Goal: Information Seeking & Learning: Understand process/instructions

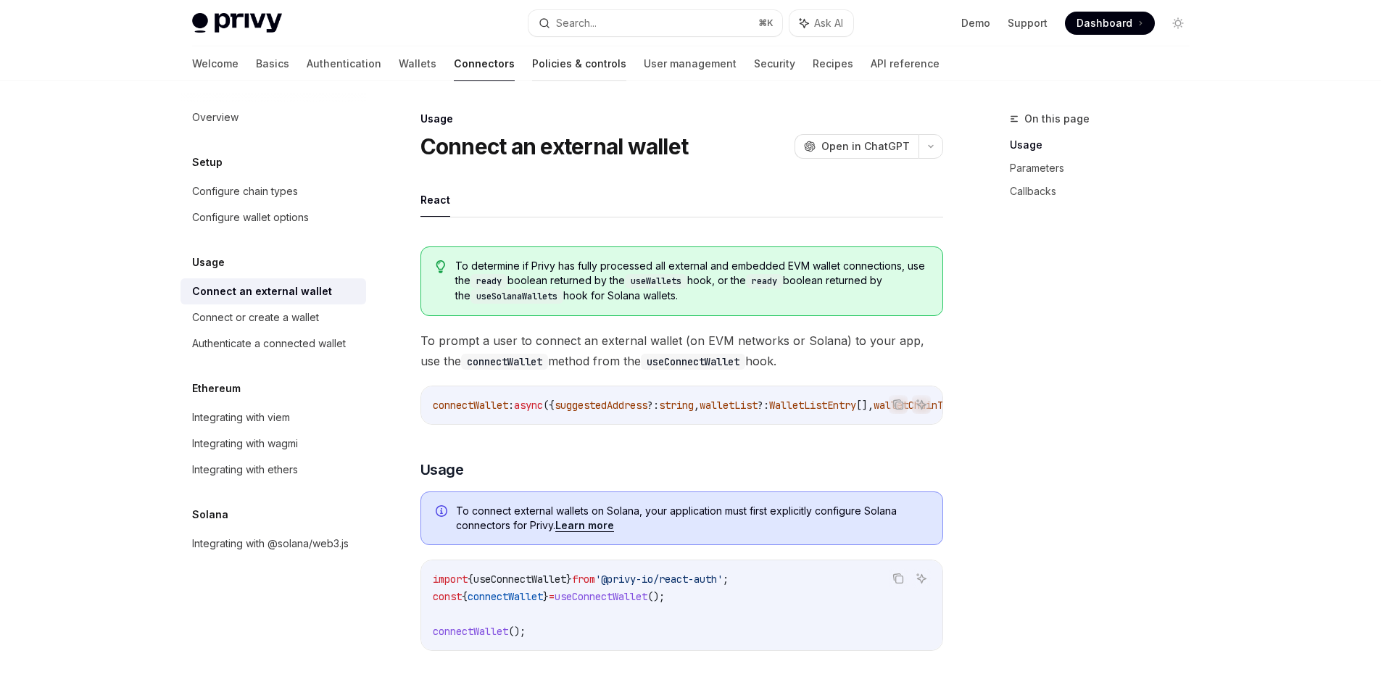
click at [532, 58] on link "Policies & controls" at bounding box center [579, 63] width 94 height 35
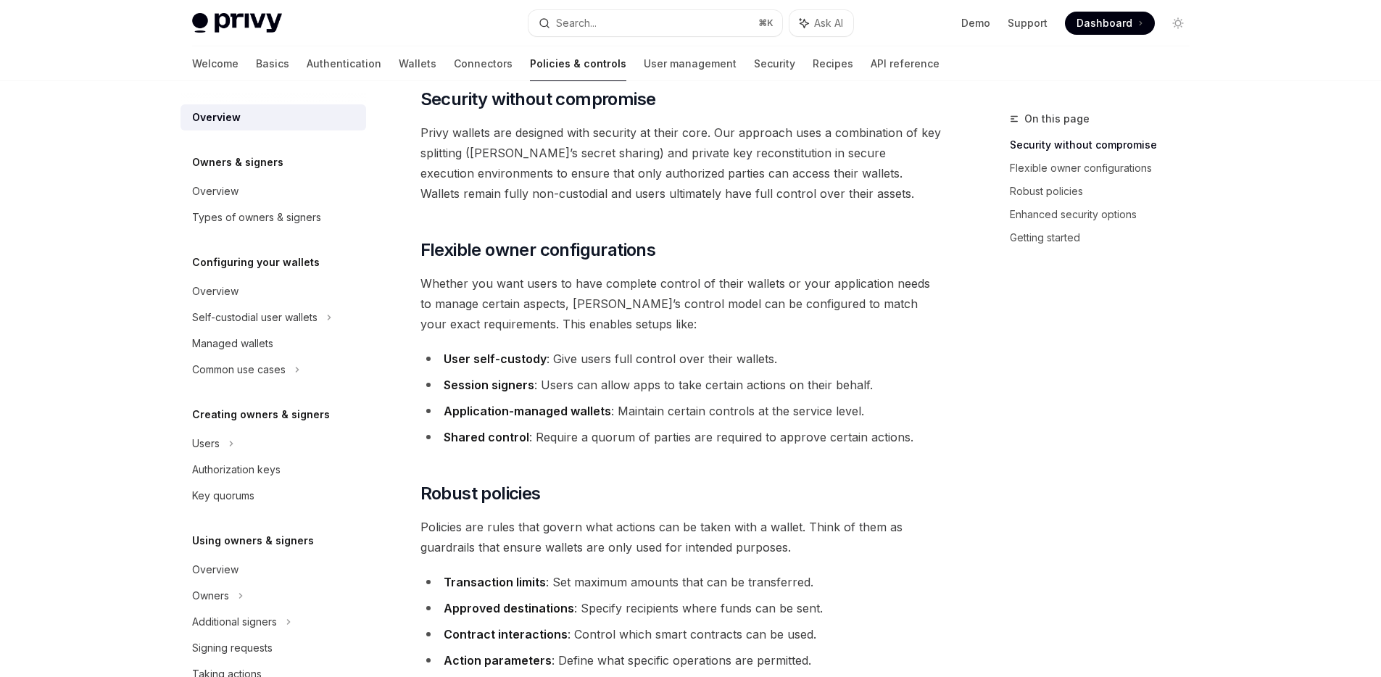
scroll to position [201, 0]
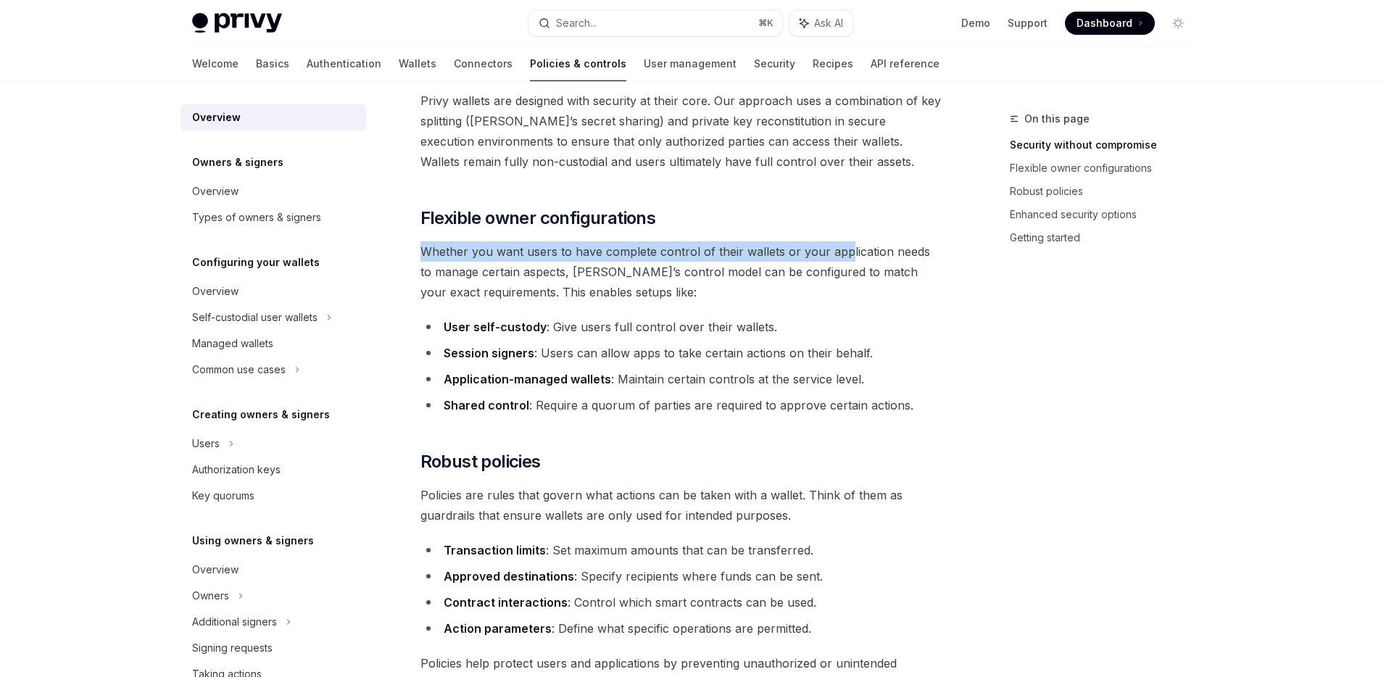
drag, startPoint x: 408, startPoint y: 244, endPoint x: 842, endPoint y: 249, distance: 434.3
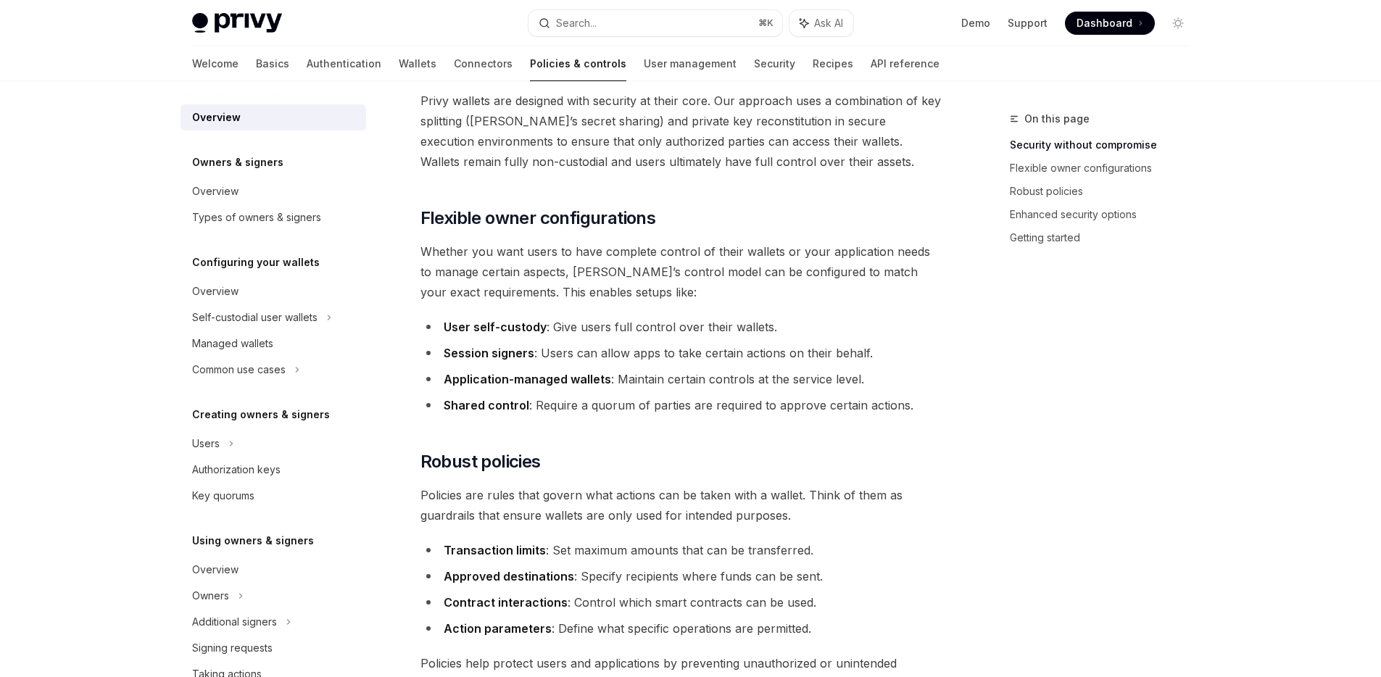
click at [693, 295] on span "Whether you want users to have complete control of their wallets or your applic…" at bounding box center [682, 271] width 523 height 61
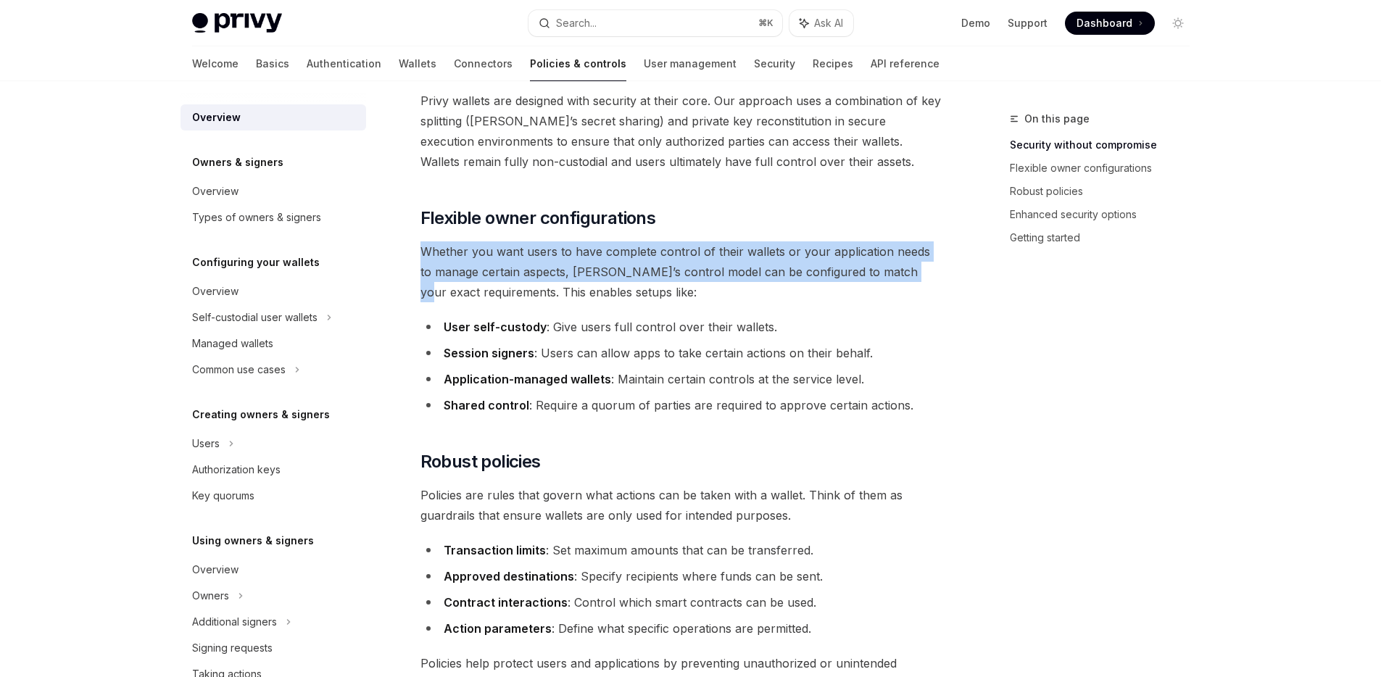
drag, startPoint x: 419, startPoint y: 254, endPoint x: 941, endPoint y: 265, distance: 522.1
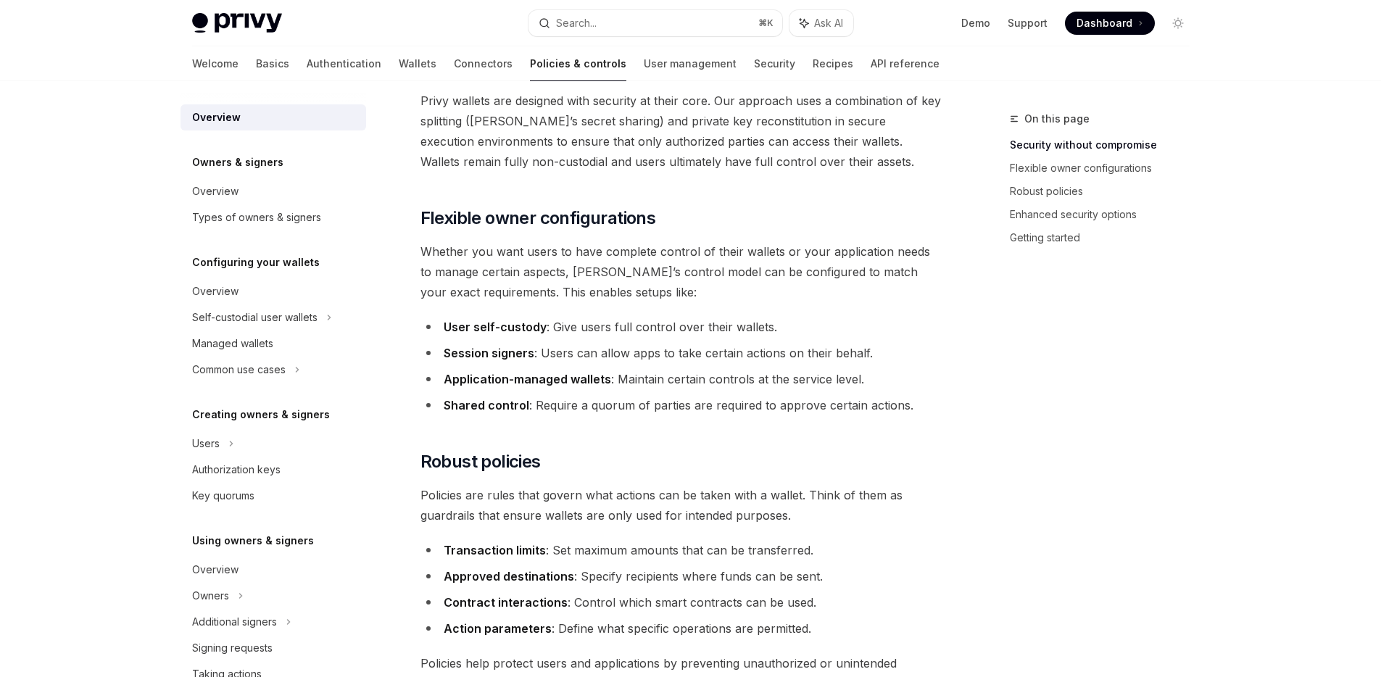
click at [871, 339] on ul "User self-custody : Give users full control over their wallets. Session signers…" at bounding box center [682, 366] width 523 height 99
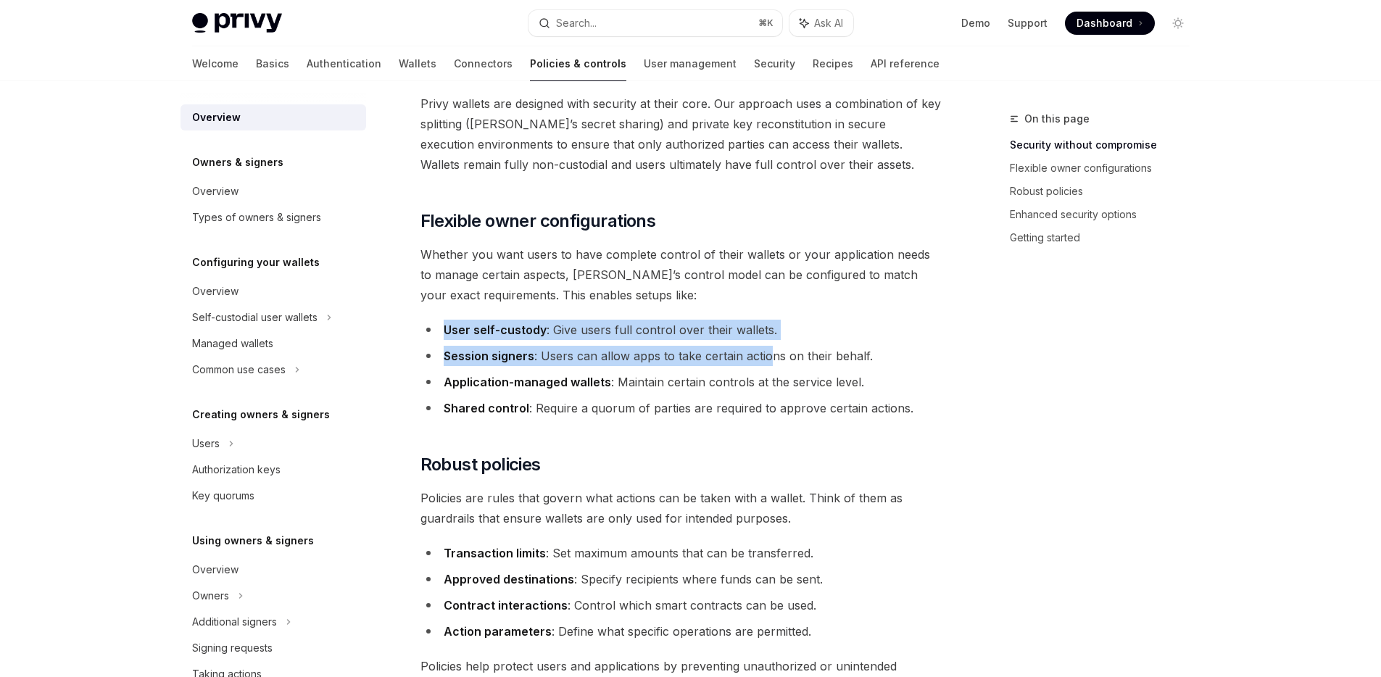
drag, startPoint x: 443, startPoint y: 322, endPoint x: 769, endPoint y: 358, distance: 328.3
click at [768, 361] on ul "User self-custody : Give users full control over their wallets. Session signers…" at bounding box center [682, 369] width 523 height 99
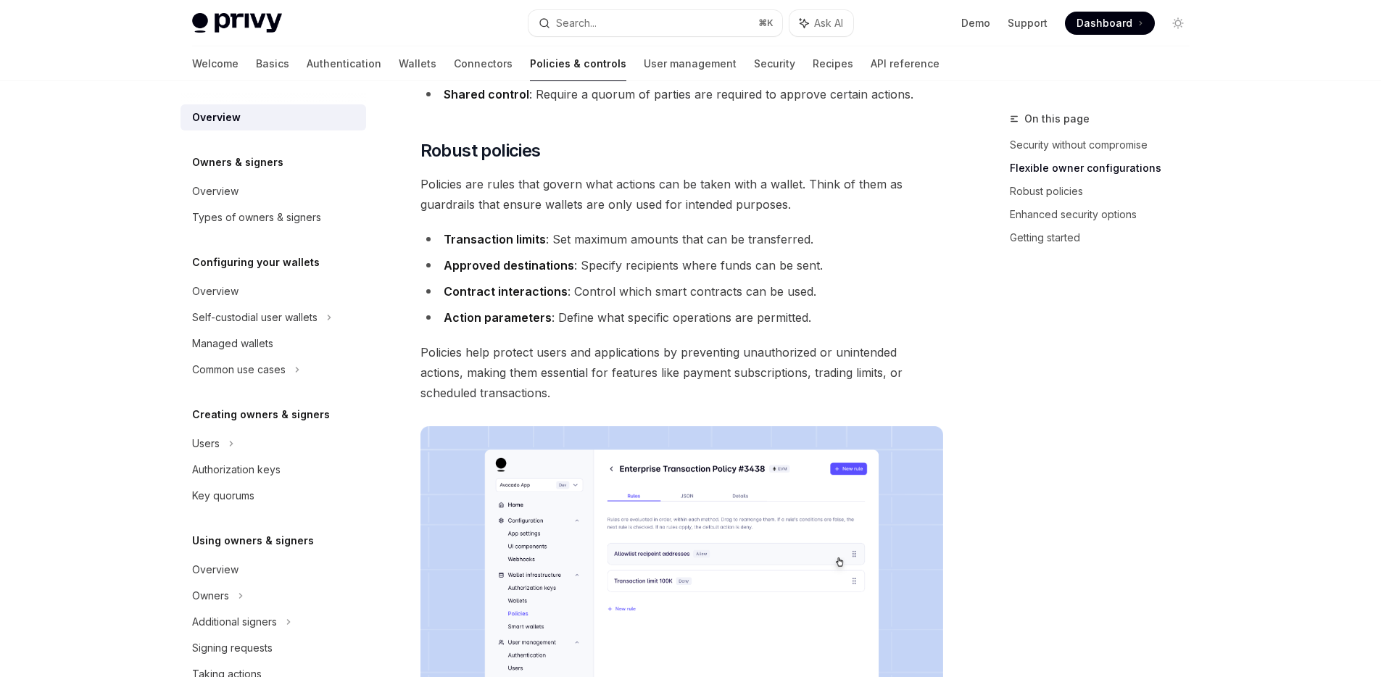
scroll to position [497, 0]
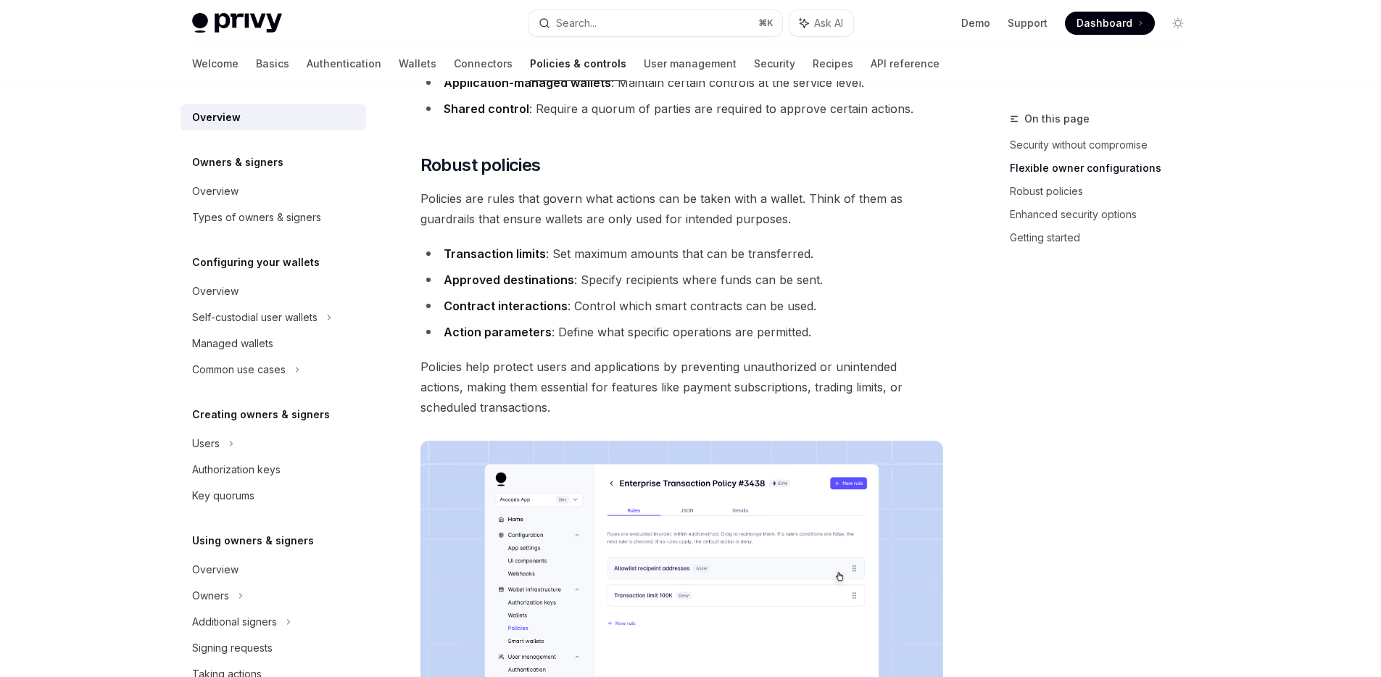
click at [522, 312] on strong "Contract interactions" at bounding box center [506, 306] width 124 height 15
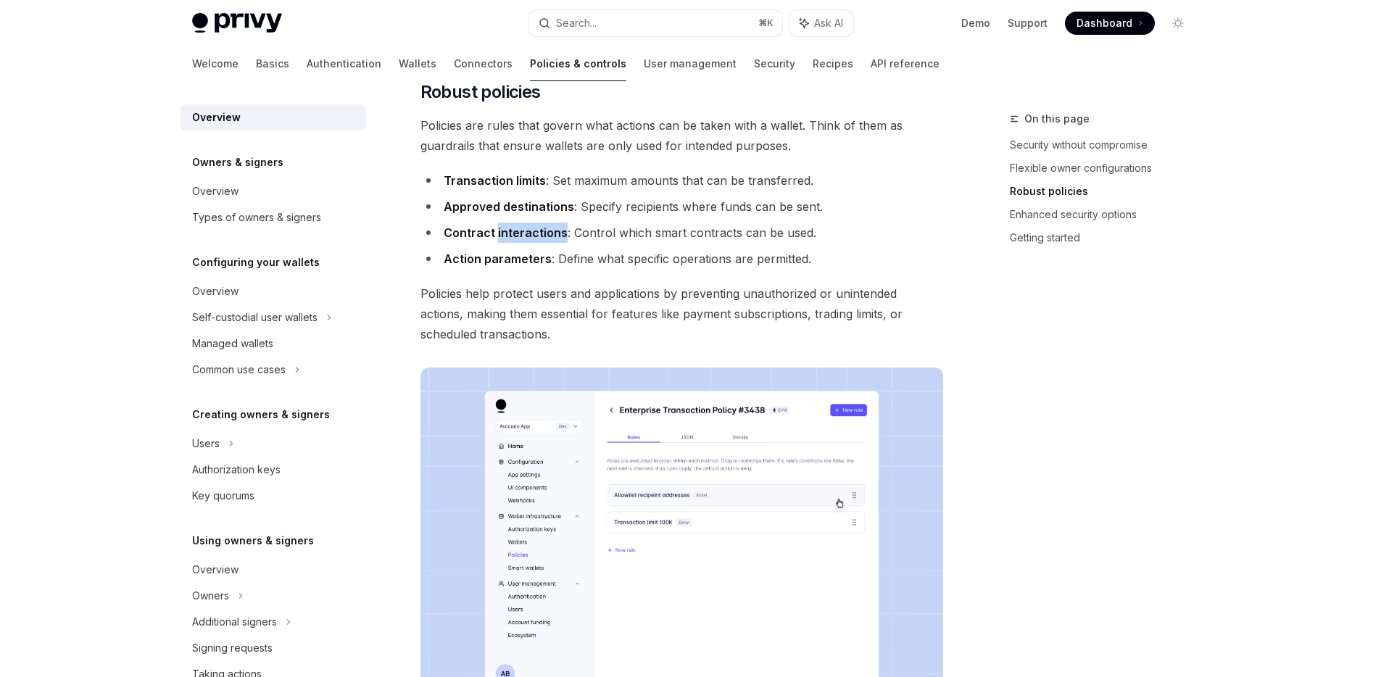
scroll to position [557, 0]
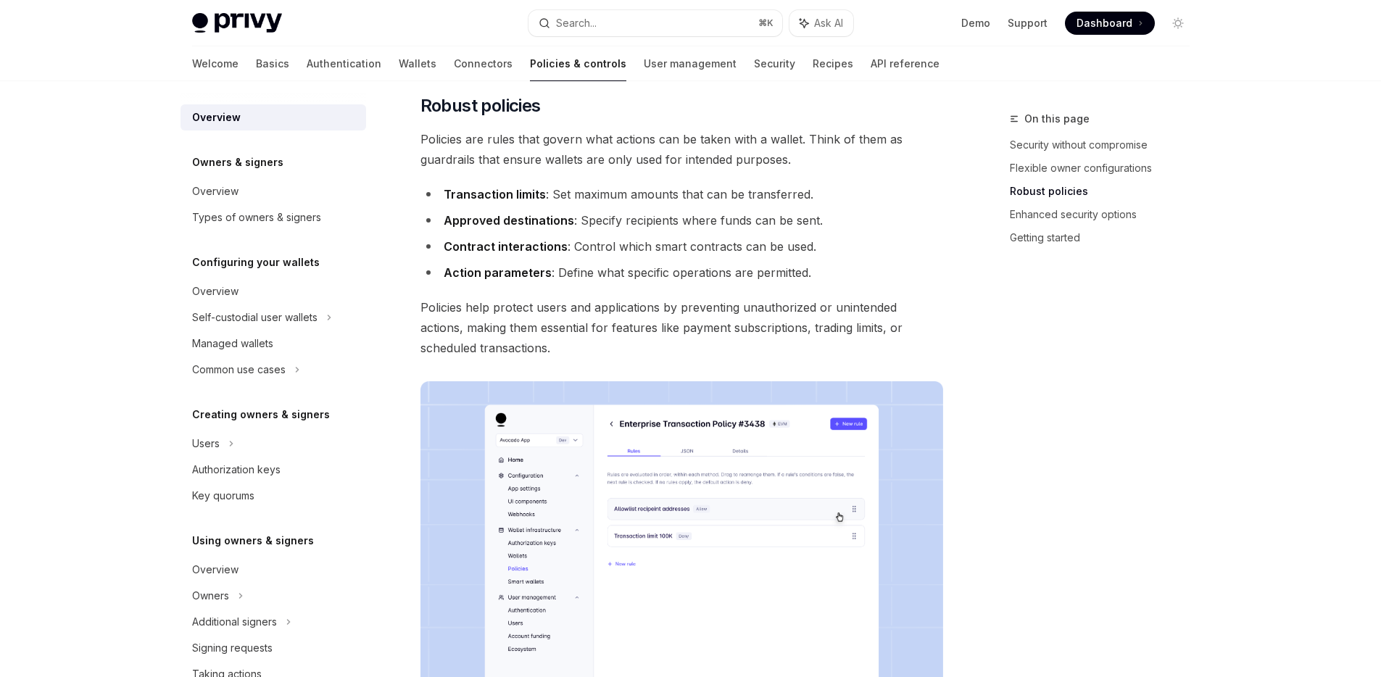
click at [557, 299] on span "Policies help protect users and applications by preventing unauthorized or unin…" at bounding box center [682, 327] width 523 height 61
click at [508, 288] on div "Privy’s wallet system offers powerful yet flexible control options that determi…" at bounding box center [682, 336] width 523 height 1464
drag, startPoint x: 446, startPoint y: 277, endPoint x: 559, endPoint y: 277, distance: 113.1
click at [559, 277] on li "Action parameters : Define what specific operations are permitted." at bounding box center [682, 272] width 523 height 20
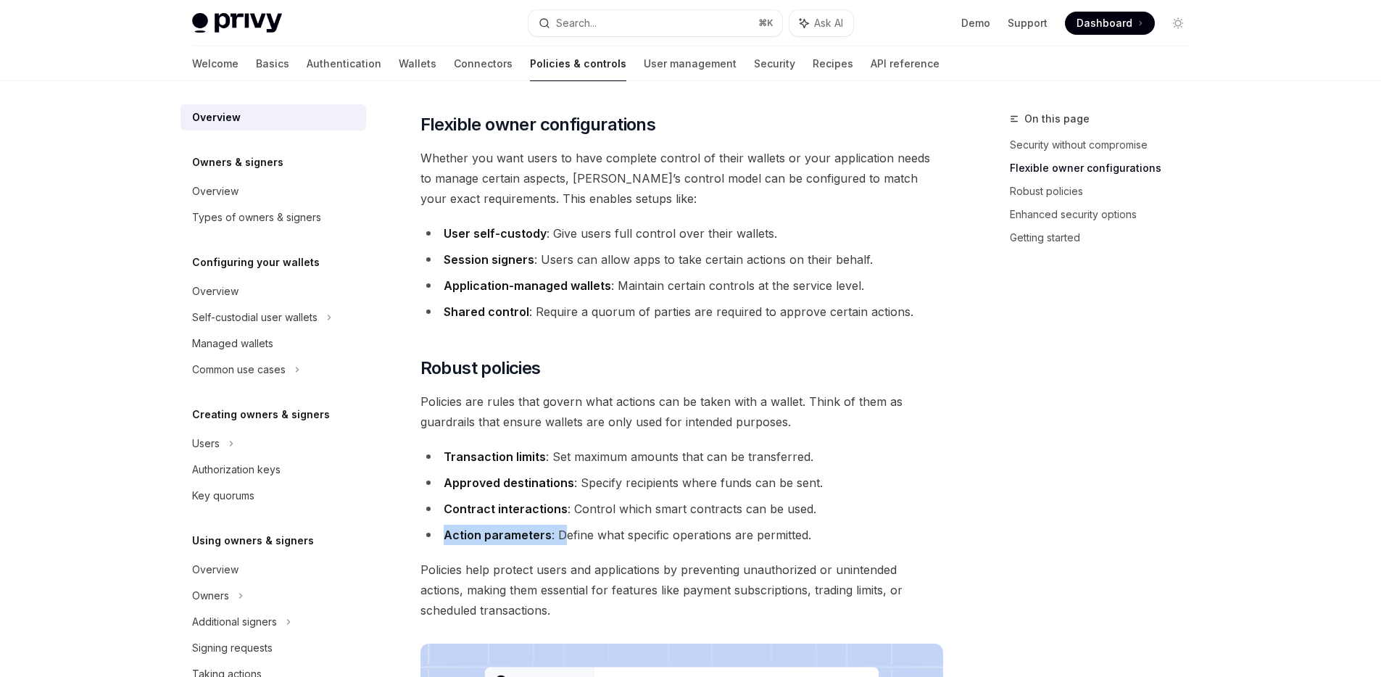
scroll to position [381, 0]
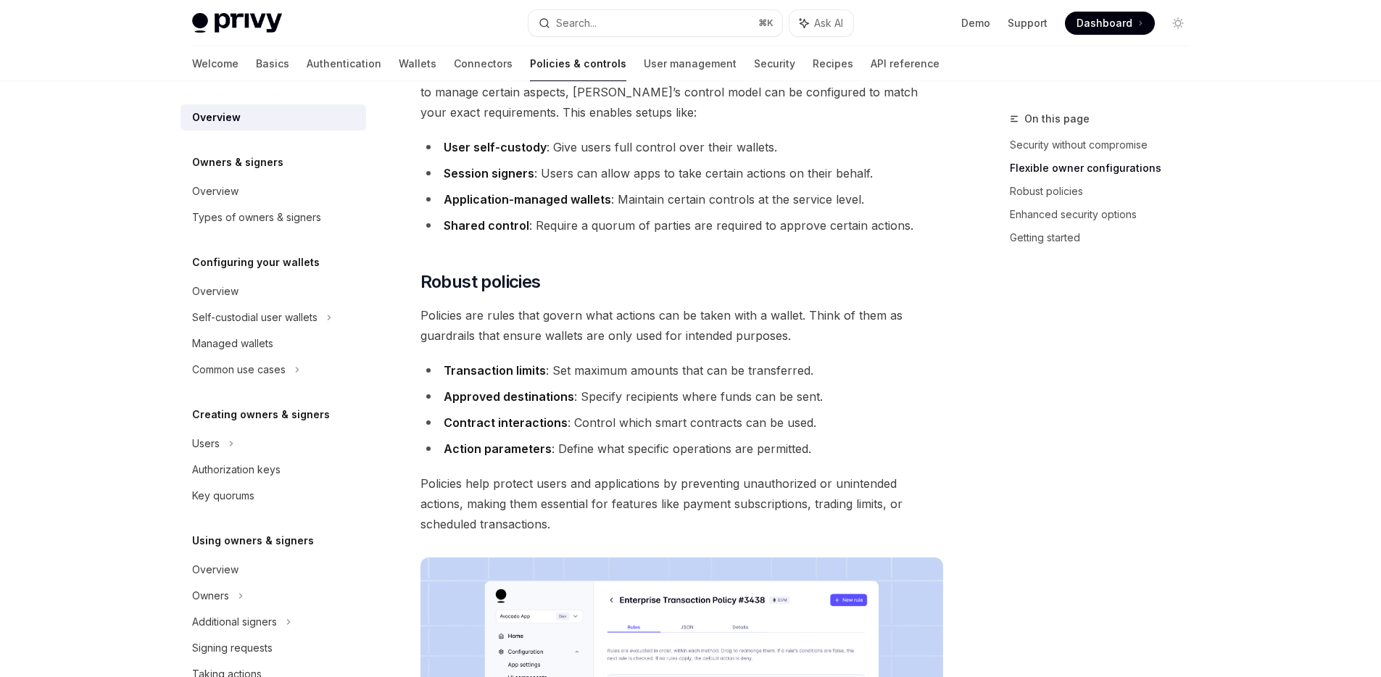
click at [641, 452] on li "Action parameters : Define what specific operations are permitted." at bounding box center [682, 449] width 523 height 20
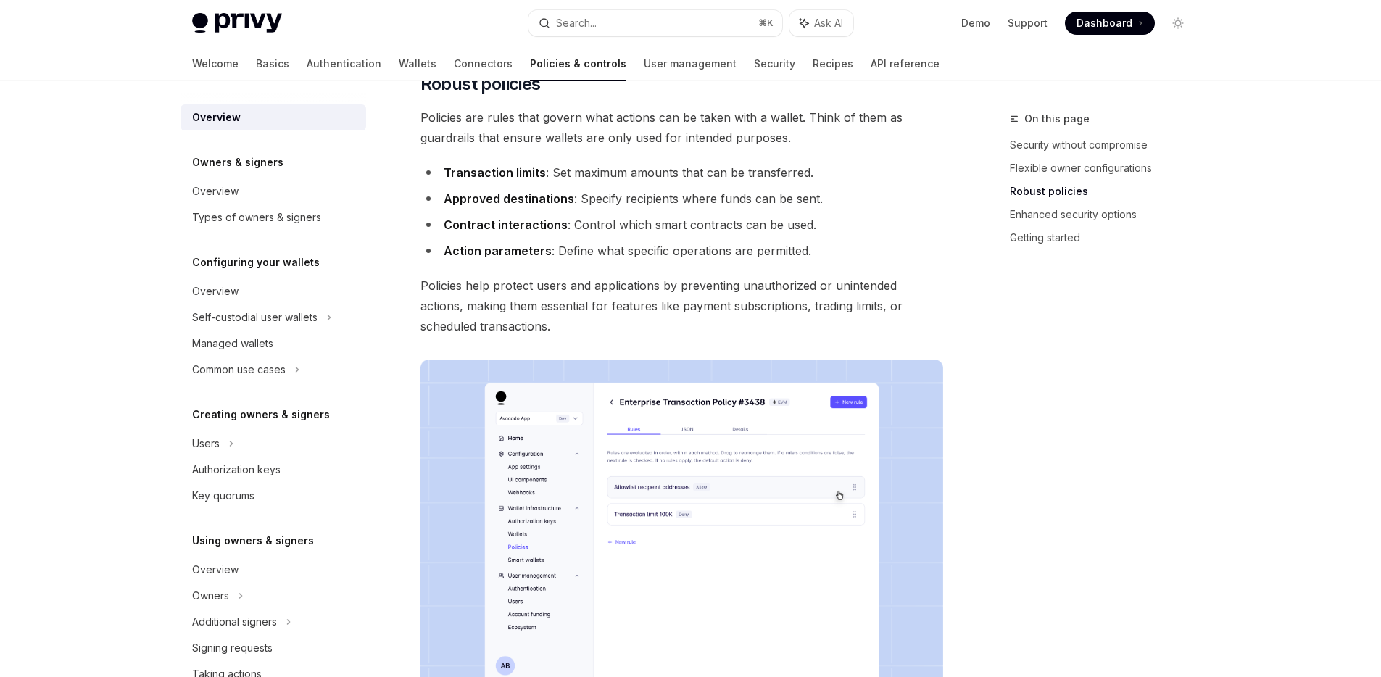
scroll to position [562, 0]
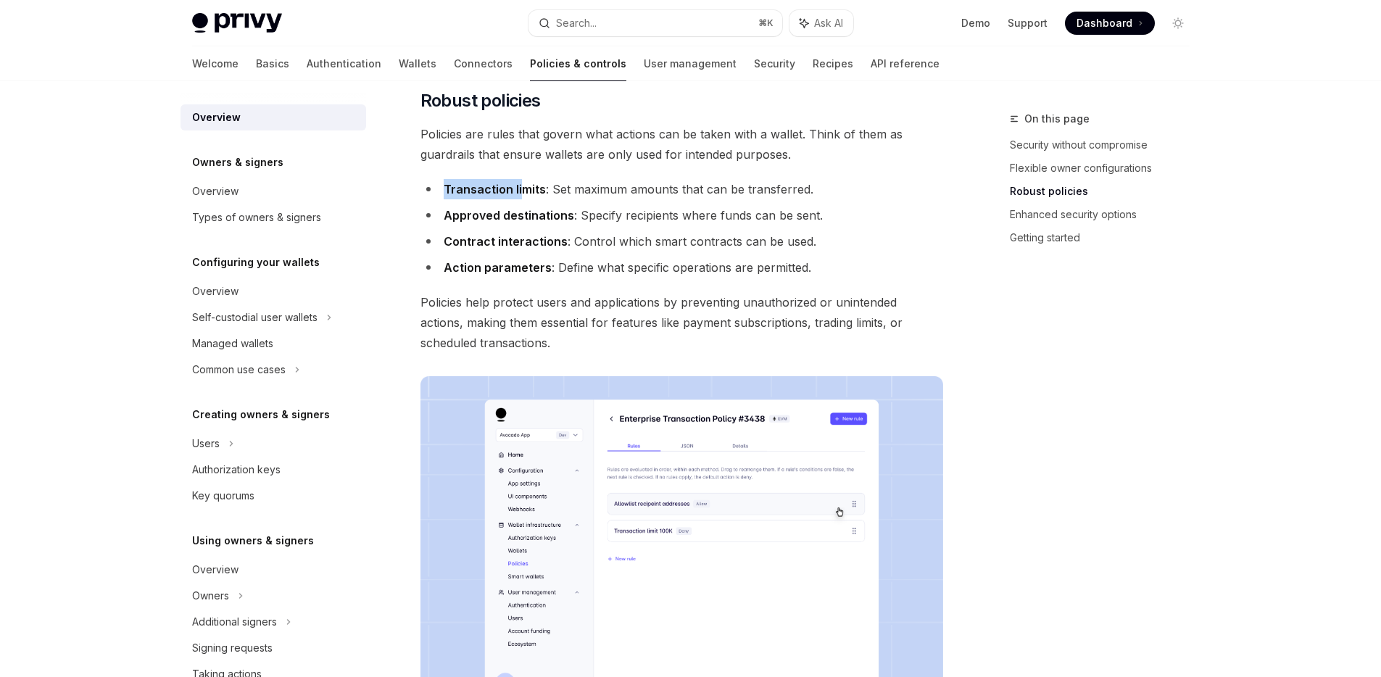
drag, startPoint x: 439, startPoint y: 190, endPoint x: 531, endPoint y: 193, distance: 91.4
click at [525, 192] on li "Transaction limits : Set maximum amounts that can be transferred." at bounding box center [682, 189] width 523 height 20
drag, startPoint x: 442, startPoint y: 245, endPoint x: 544, endPoint y: 244, distance: 102.2
click at [544, 244] on li "Contract interactions : Control which smart contracts can be used." at bounding box center [682, 241] width 523 height 20
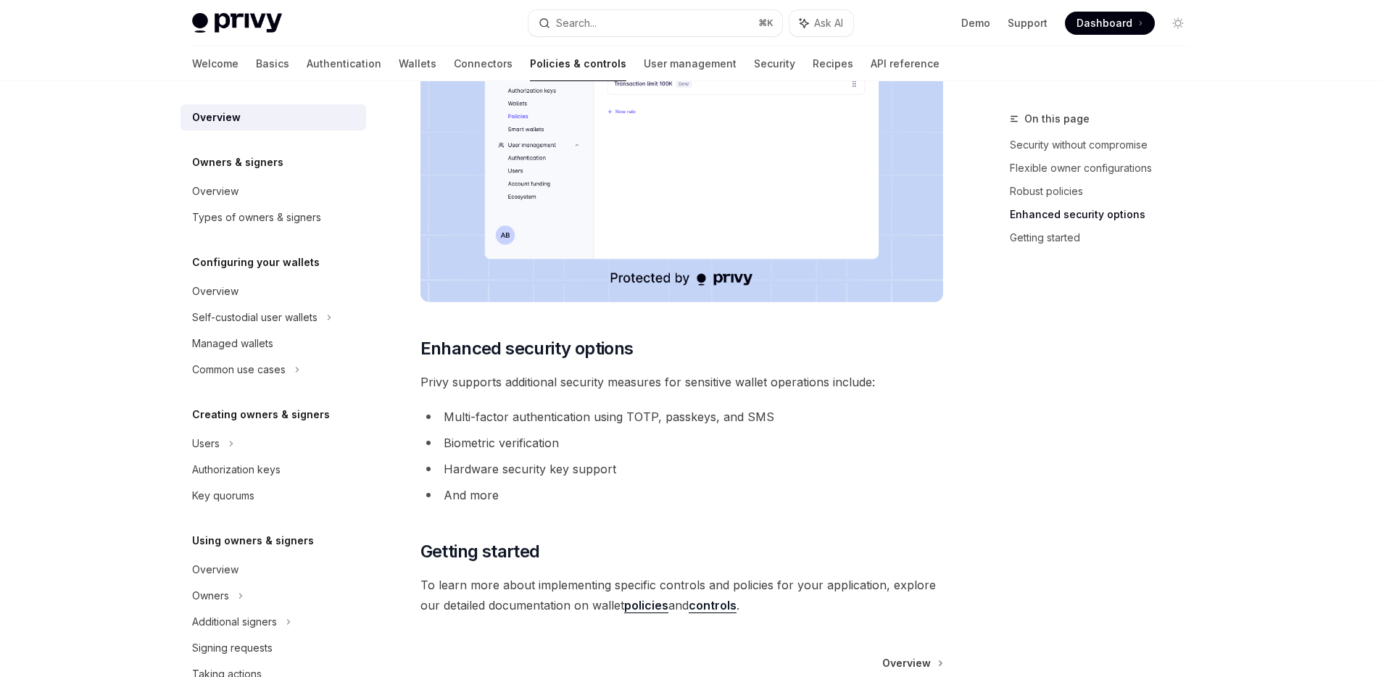
scroll to position [1163, 0]
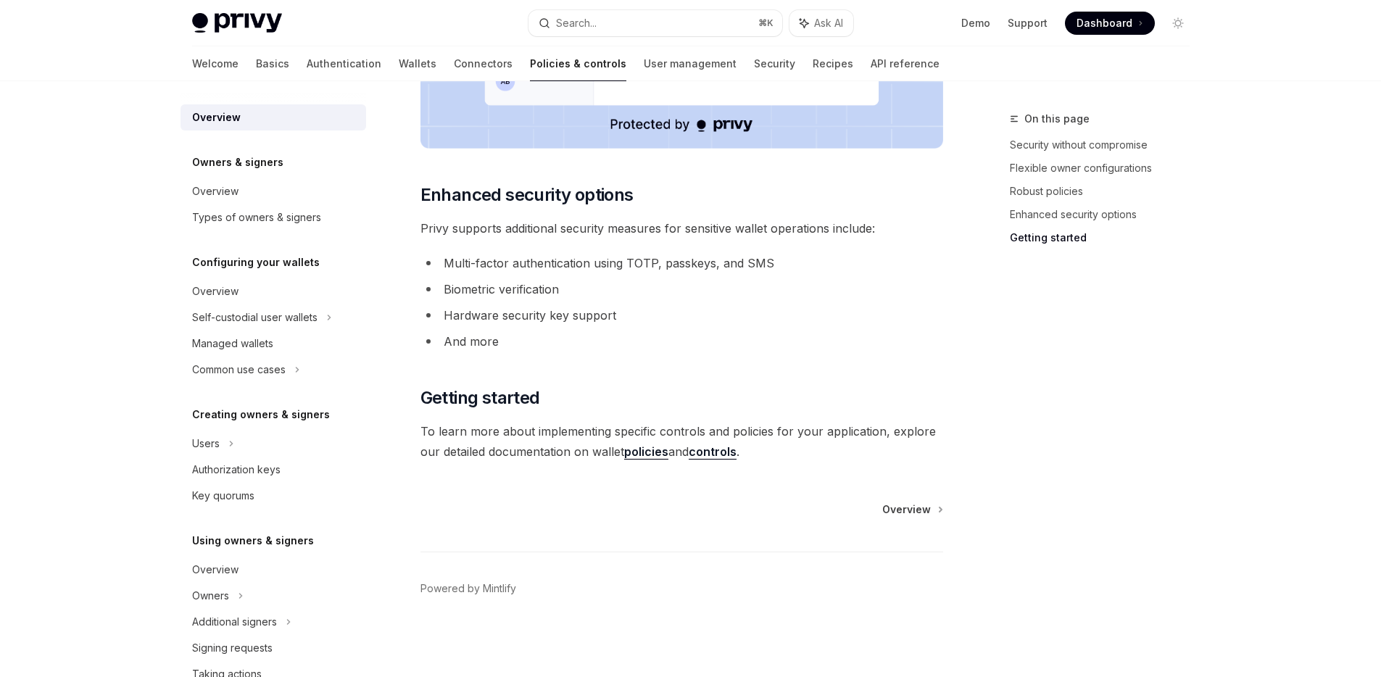
click at [637, 449] on link "policies" at bounding box center [646, 451] width 44 height 15
type textarea "*"
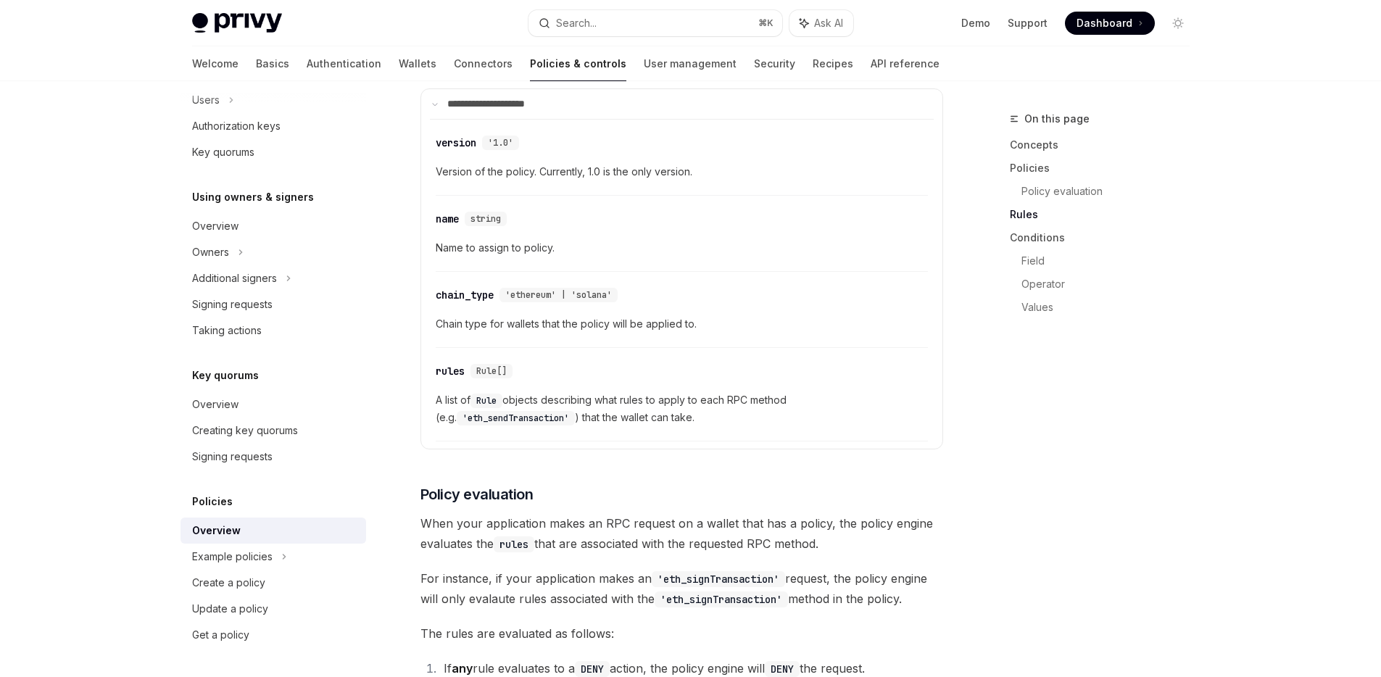
scroll to position [1199, 0]
